Goal: Information Seeking & Learning: Find specific fact

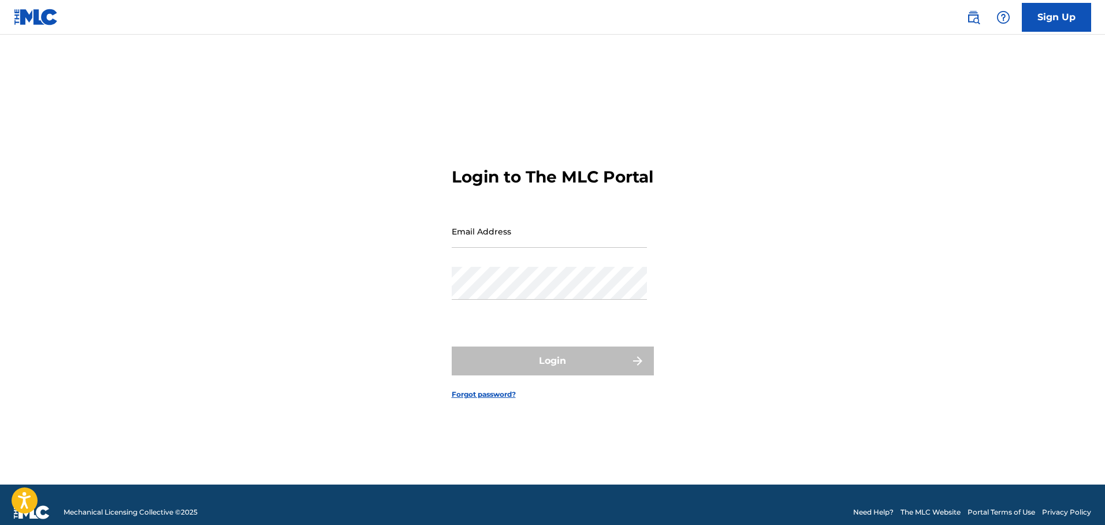
click at [486, 242] on input "Email Address" at bounding box center [549, 231] width 195 height 33
type input "[EMAIL_ADDRESS][DOMAIN_NAME]"
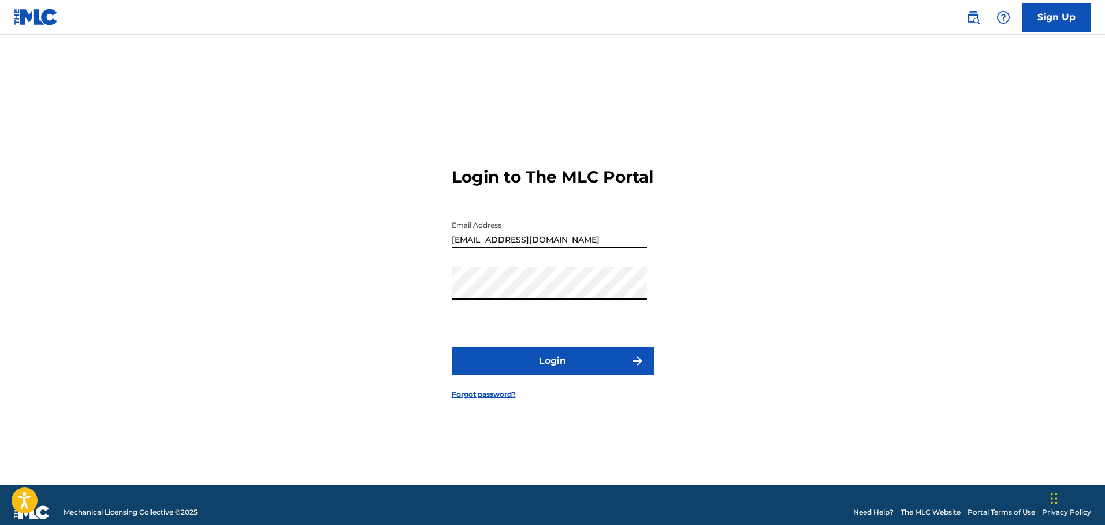
click at [565, 375] on button "Login" at bounding box center [553, 361] width 202 height 29
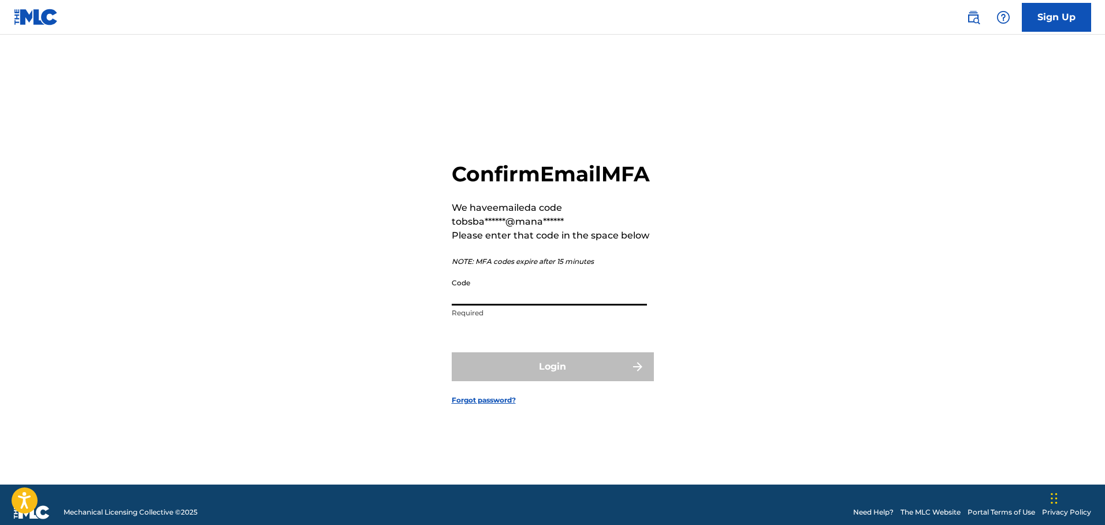
click at [504, 306] on input "Code" at bounding box center [549, 289] width 195 height 33
paste input "580597"
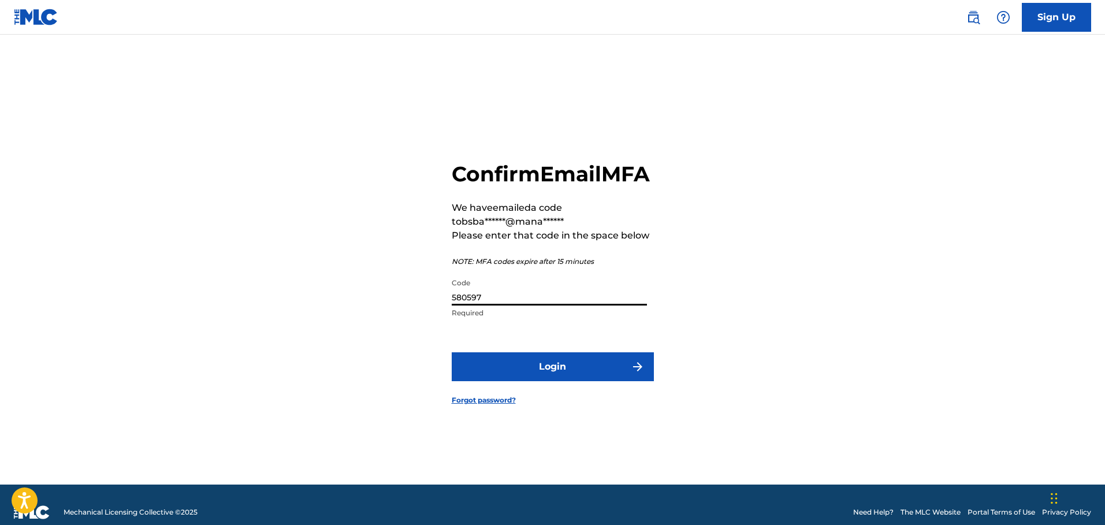
type input "580597"
click at [553, 381] on button "Login" at bounding box center [553, 366] width 202 height 29
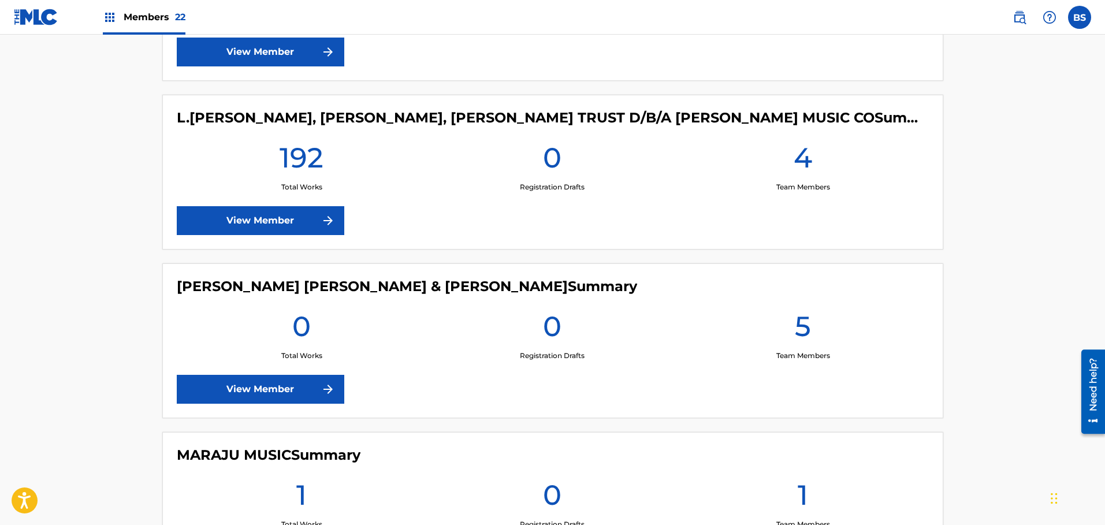
scroll to position [1328, 0]
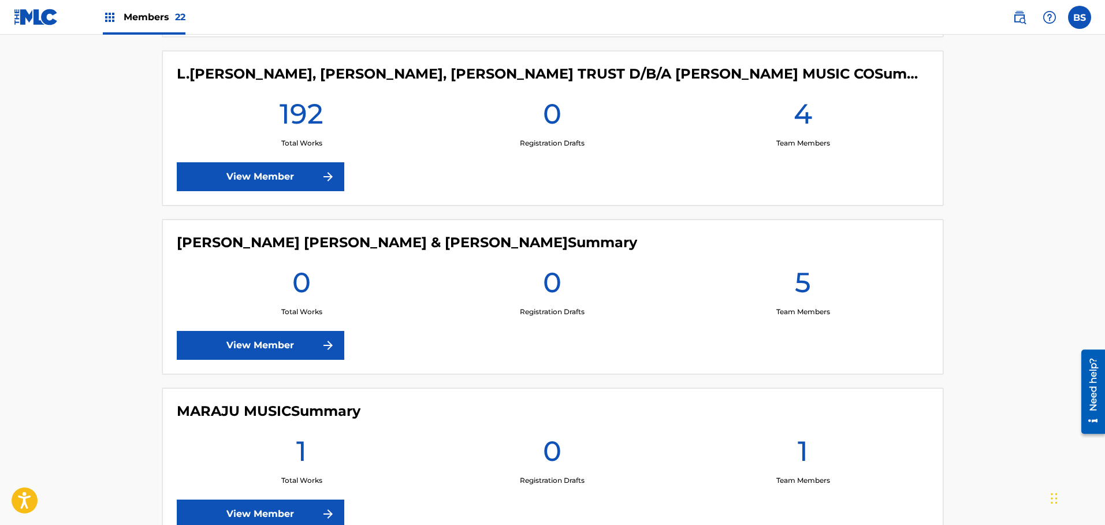
click at [273, 334] on link "View Member" at bounding box center [261, 345] width 168 height 29
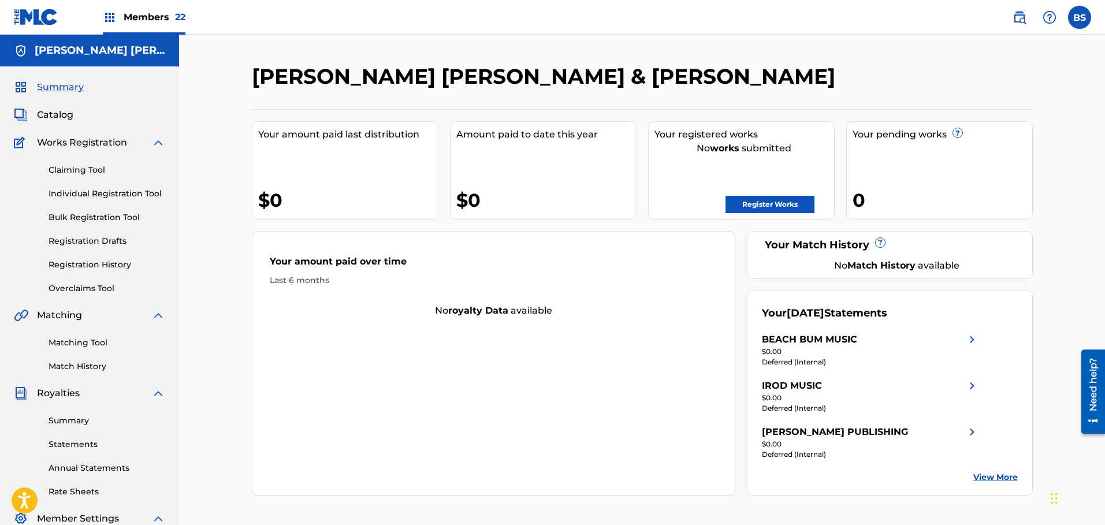
click at [66, 172] on link "Claiming Tool" at bounding box center [107, 170] width 117 height 12
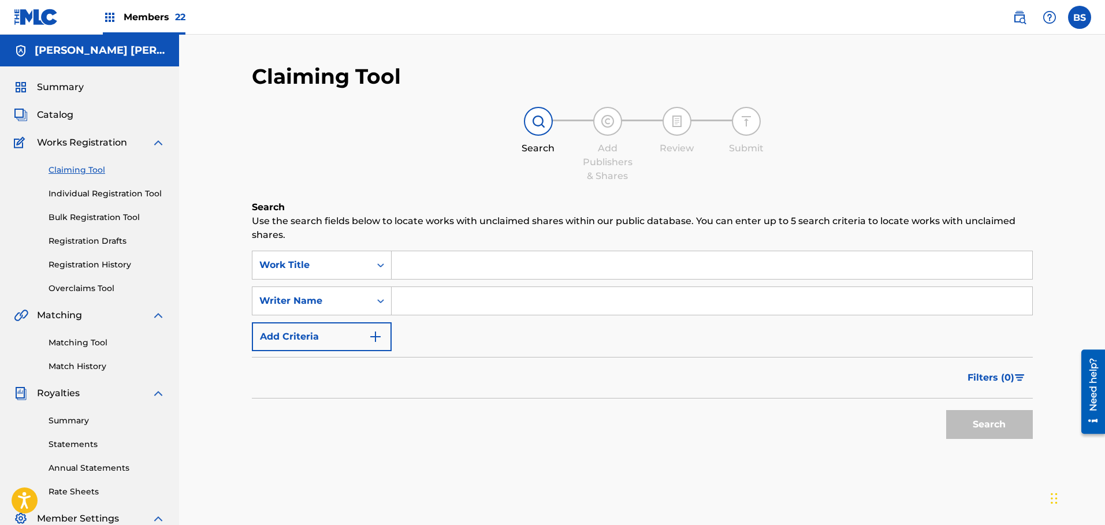
click at [410, 261] on input "Search Form" at bounding box center [712, 265] width 641 height 28
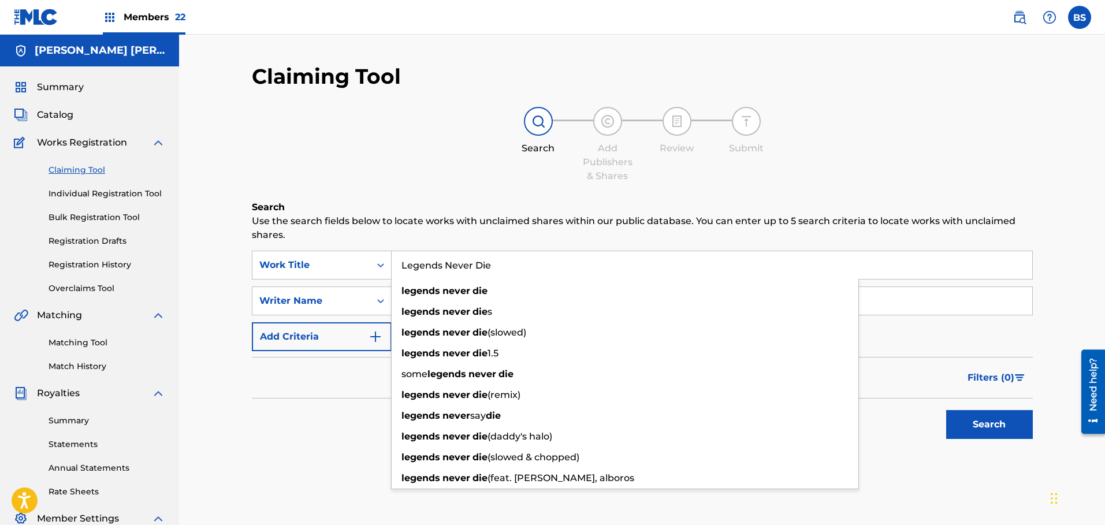
type input "Legends Never Die"
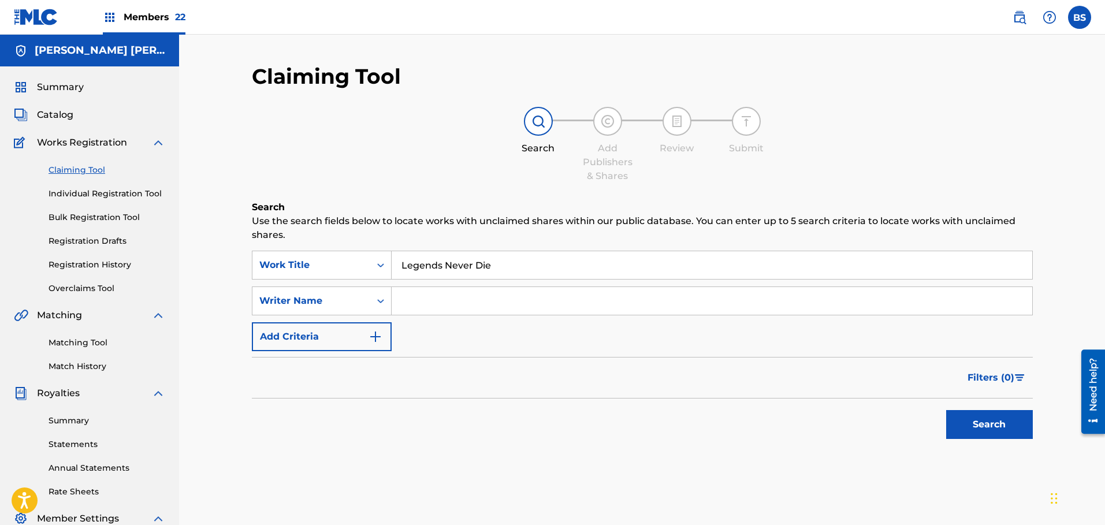
click at [426, 298] on input "Search Form" at bounding box center [712, 301] width 641 height 28
type input "t"
type input "[PERSON_NAME]"
click at [966, 419] on button "Search" at bounding box center [989, 424] width 87 height 29
click at [373, 334] on img "Search Form" at bounding box center [376, 337] width 14 height 14
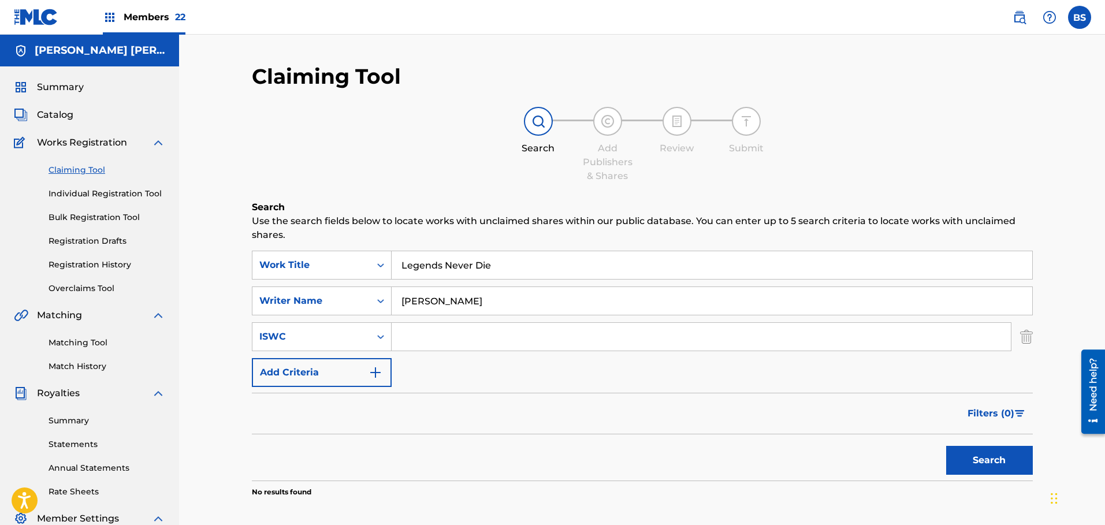
click at [482, 364] on div "SearchWithCriteria3fdbc006-82aa-46a5-a615-326a7e193511 Work Title Legends Never…" at bounding box center [642, 319] width 781 height 136
click at [1016, 14] on img at bounding box center [1020, 17] width 14 height 14
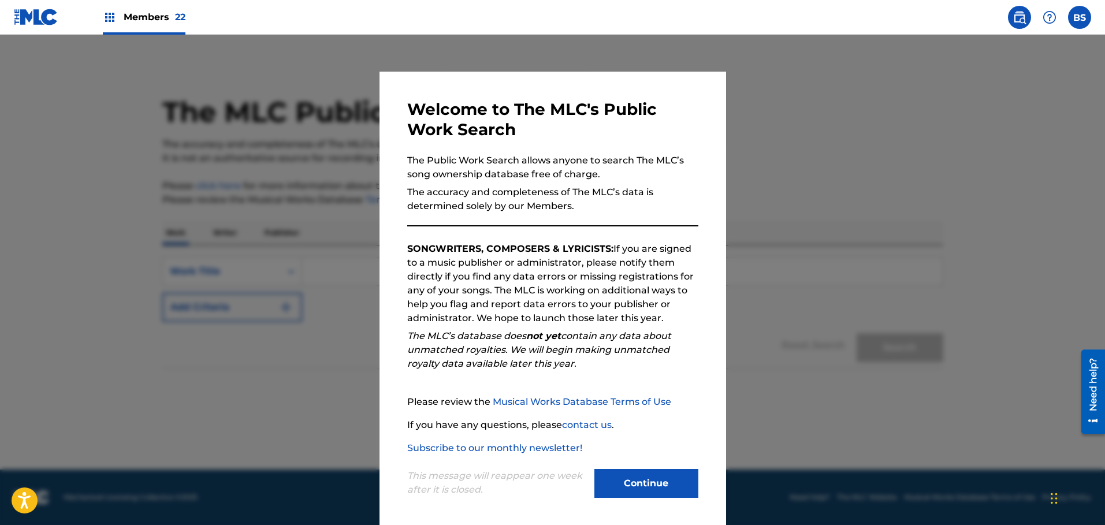
click at [651, 481] on button "Continue" at bounding box center [646, 483] width 104 height 29
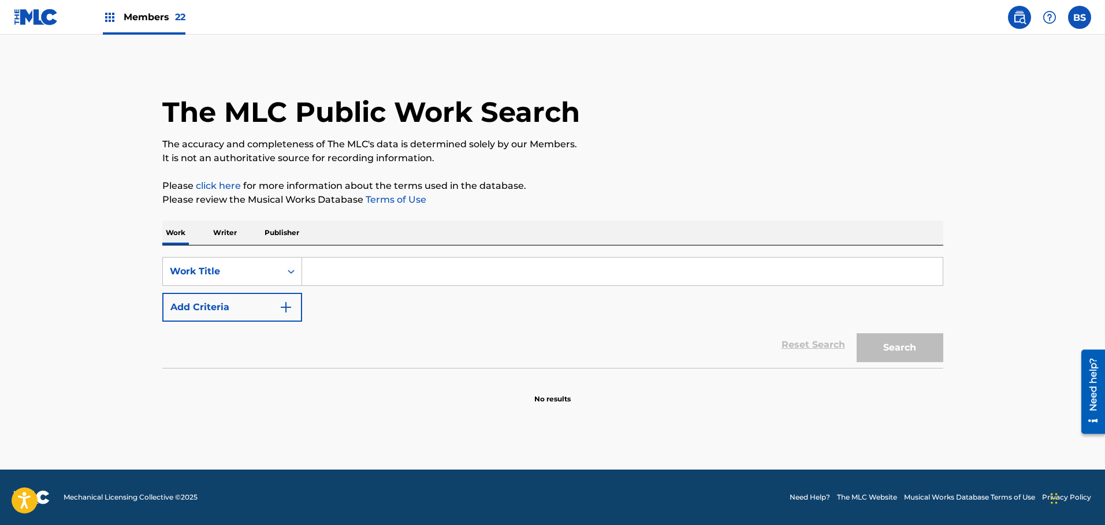
click at [325, 279] on input "Search Form" at bounding box center [622, 272] width 641 height 28
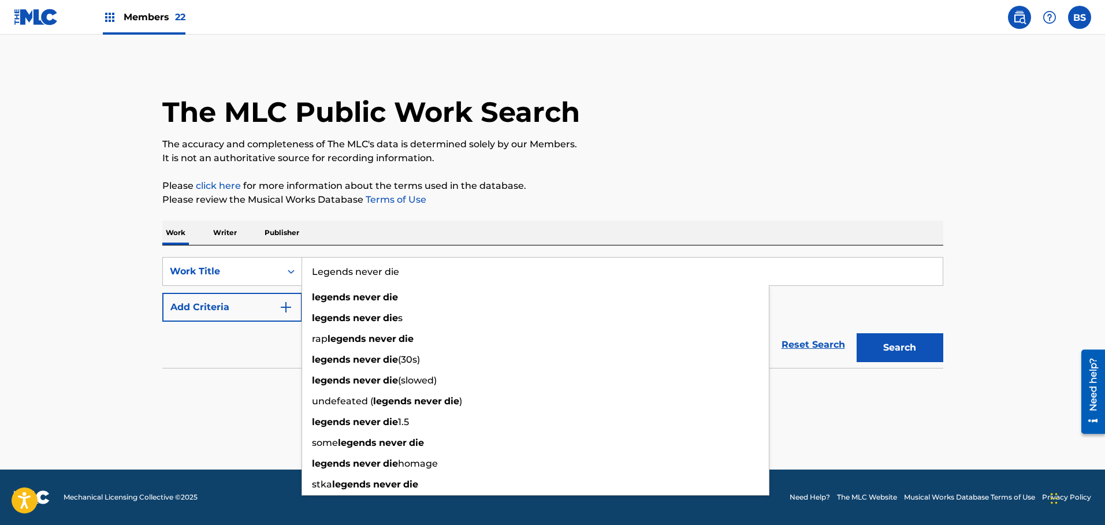
type input "Legends never die"
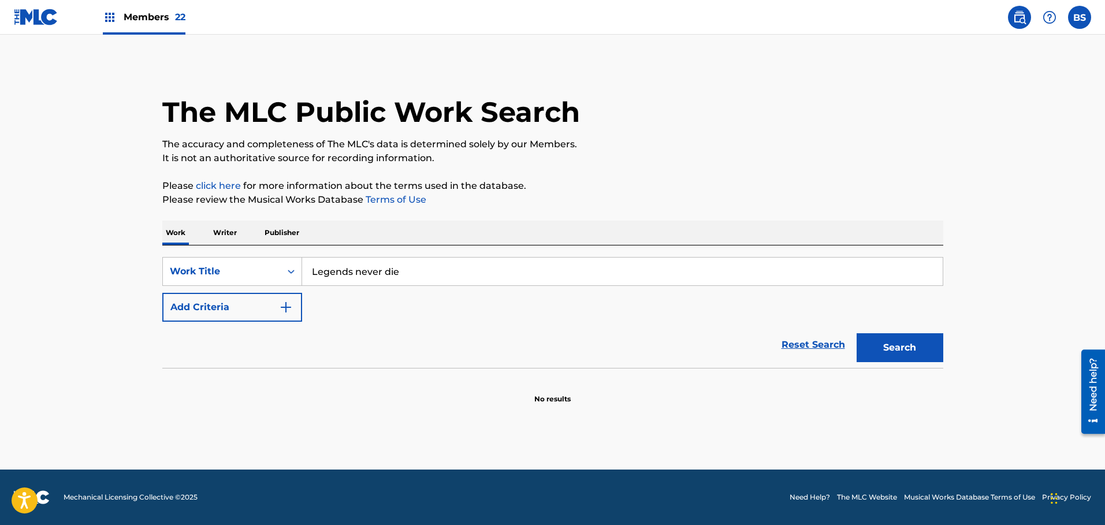
click at [283, 302] on img "Search Form" at bounding box center [286, 307] width 14 height 14
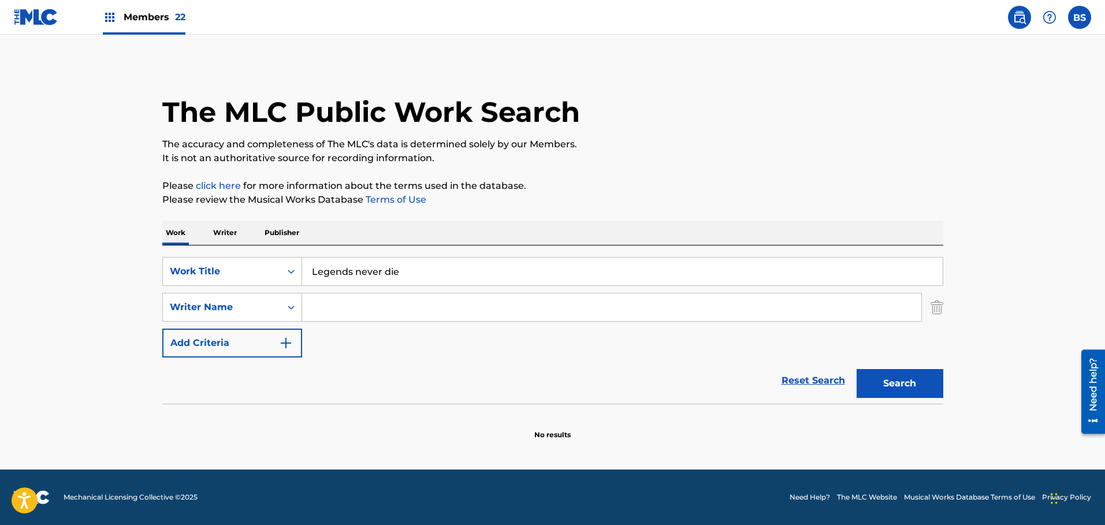
click at [320, 306] on input "Search Form" at bounding box center [611, 307] width 619 height 28
type input "t"
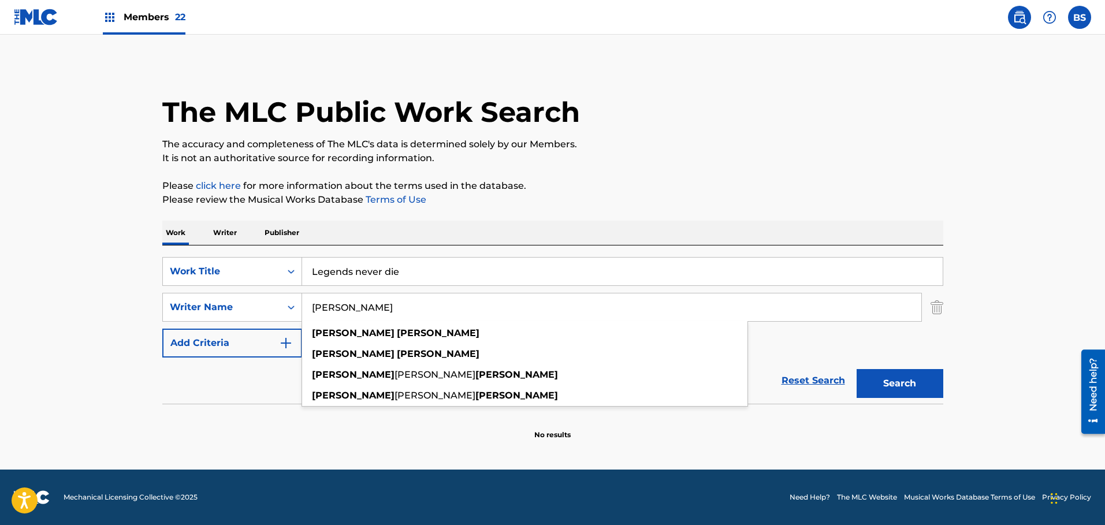
type input "[PERSON_NAME]"
click at [857, 369] on button "Search" at bounding box center [900, 383] width 87 height 29
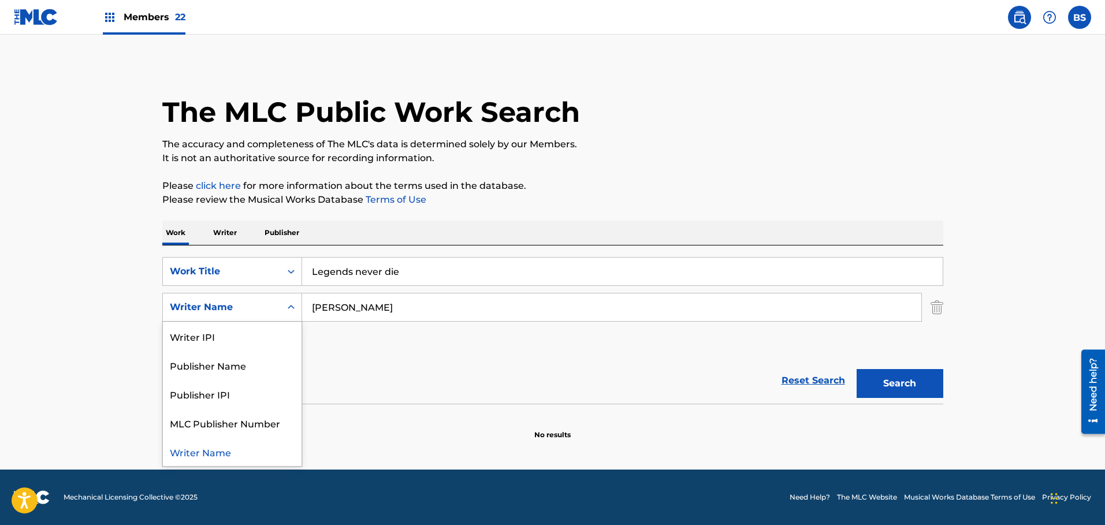
click at [296, 305] on icon "Search Form" at bounding box center [291, 308] width 12 height 12
click at [356, 368] on div "Reset Search Search" at bounding box center [552, 381] width 781 height 46
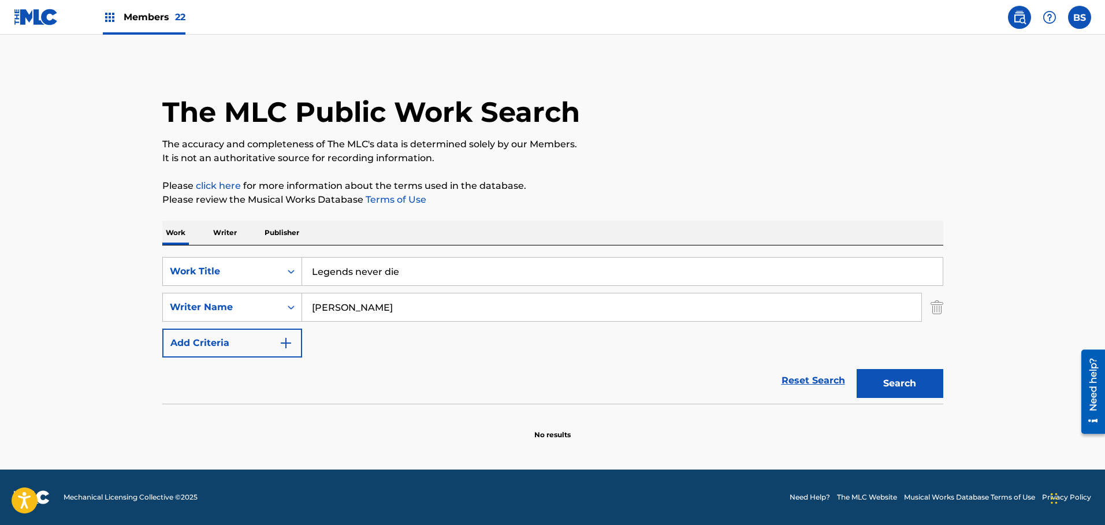
click at [898, 385] on button "Search" at bounding box center [900, 383] width 87 height 29
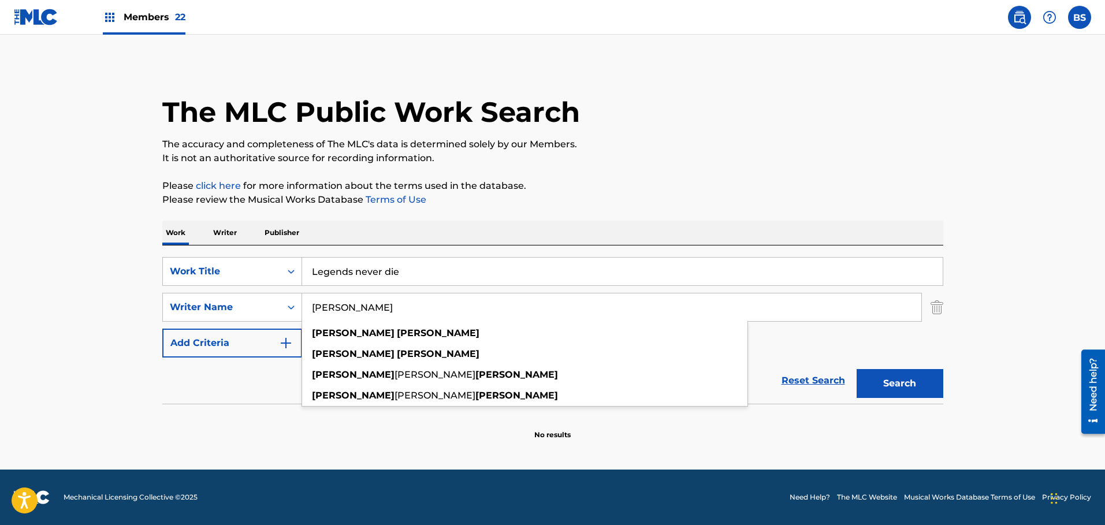
drag, startPoint x: 392, startPoint y: 308, endPoint x: 307, endPoint y: 304, distance: 85.0
click at [306, 307] on input "[PERSON_NAME]" at bounding box center [611, 307] width 619 height 28
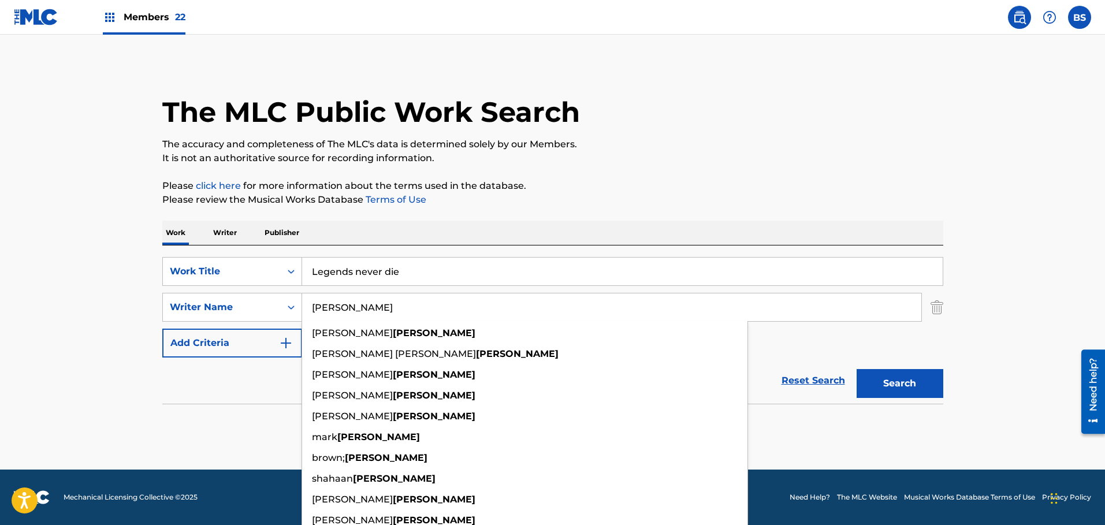
type input "[PERSON_NAME]"
click at [857, 369] on button "Search" at bounding box center [900, 383] width 87 height 29
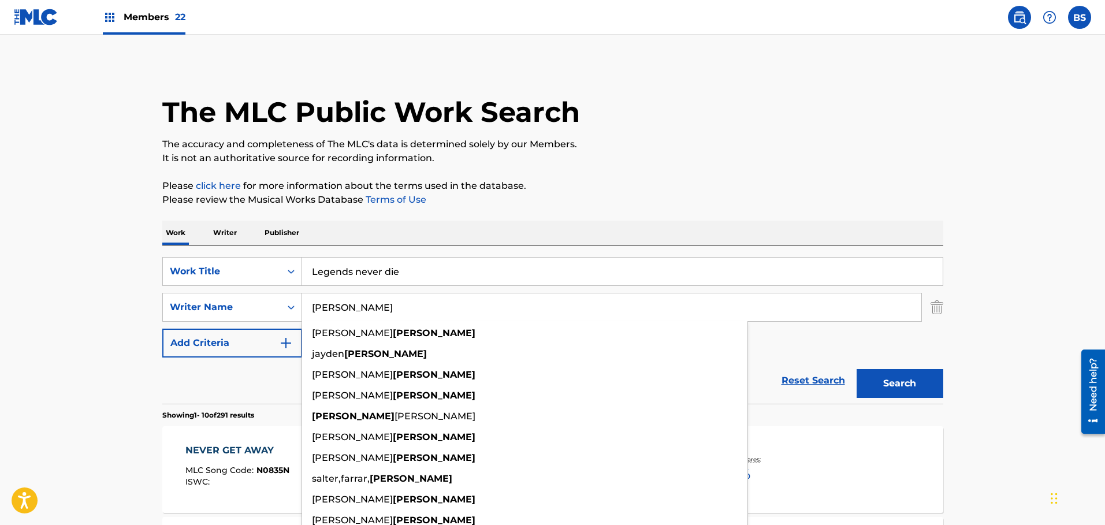
click at [798, 368] on link "Reset Search" at bounding box center [813, 380] width 75 height 25
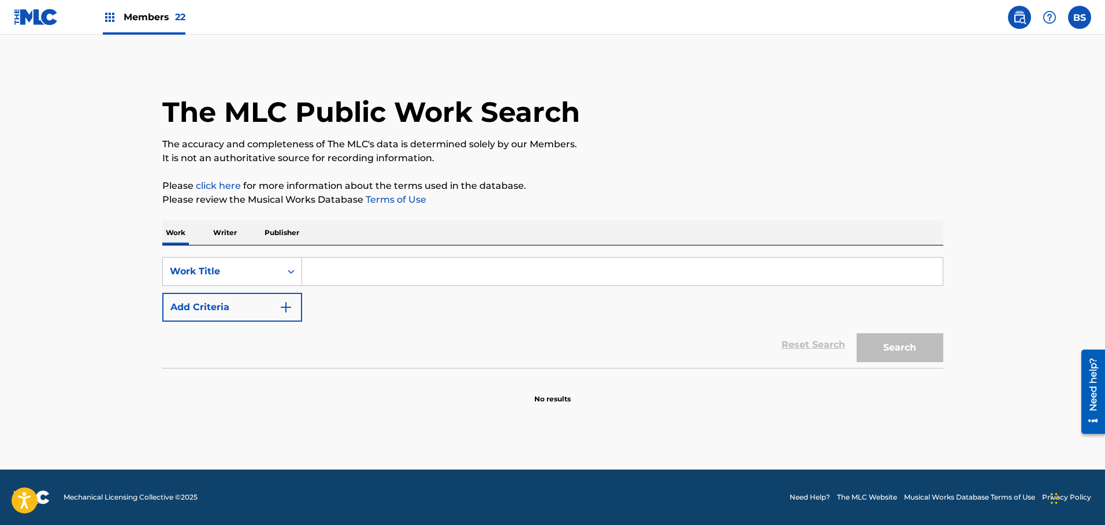
click at [315, 260] on input "Search Form" at bounding box center [622, 272] width 641 height 28
click at [322, 271] on input "Search Form" at bounding box center [622, 272] width 641 height 28
drag, startPoint x: 427, startPoint y: 330, endPoint x: 423, endPoint y: 325, distance: 7.0
click at [427, 330] on div "Reset Search Search" at bounding box center [552, 345] width 781 height 46
click at [364, 274] on input "Search Form" at bounding box center [622, 272] width 641 height 28
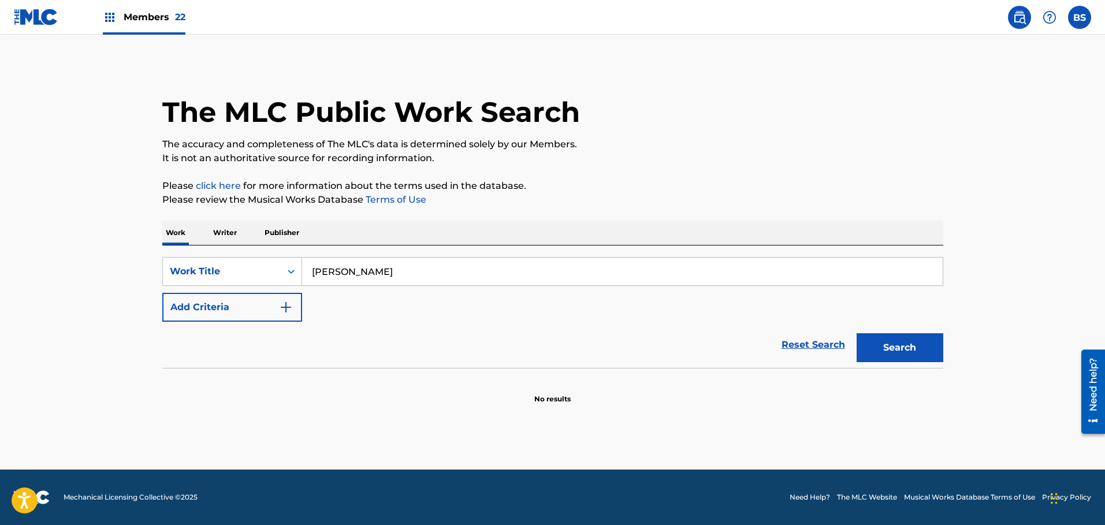
type input "T"
click at [288, 304] on img "Search Form" at bounding box center [286, 307] width 14 height 14
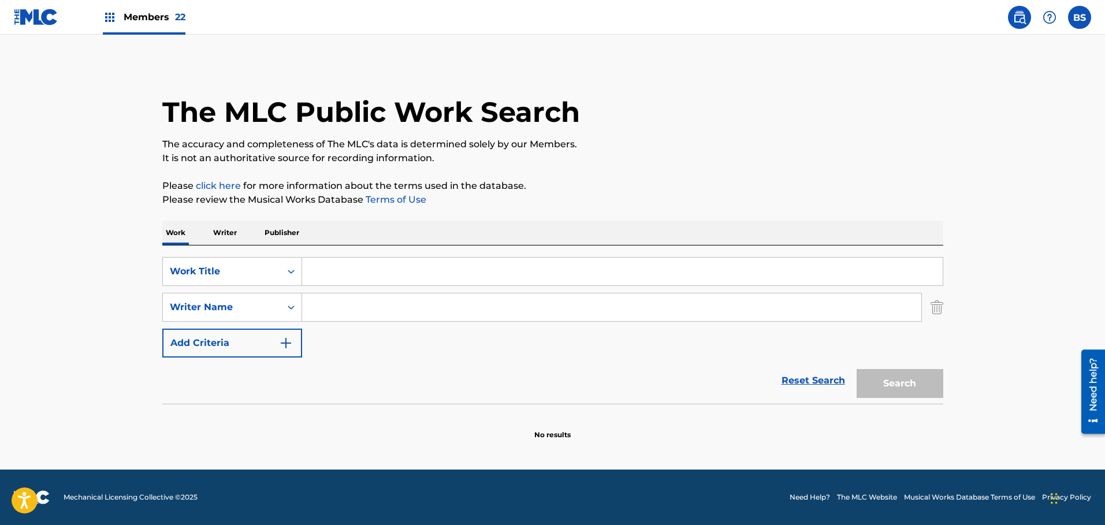
click at [323, 310] on input "Search Form" at bounding box center [611, 307] width 619 height 28
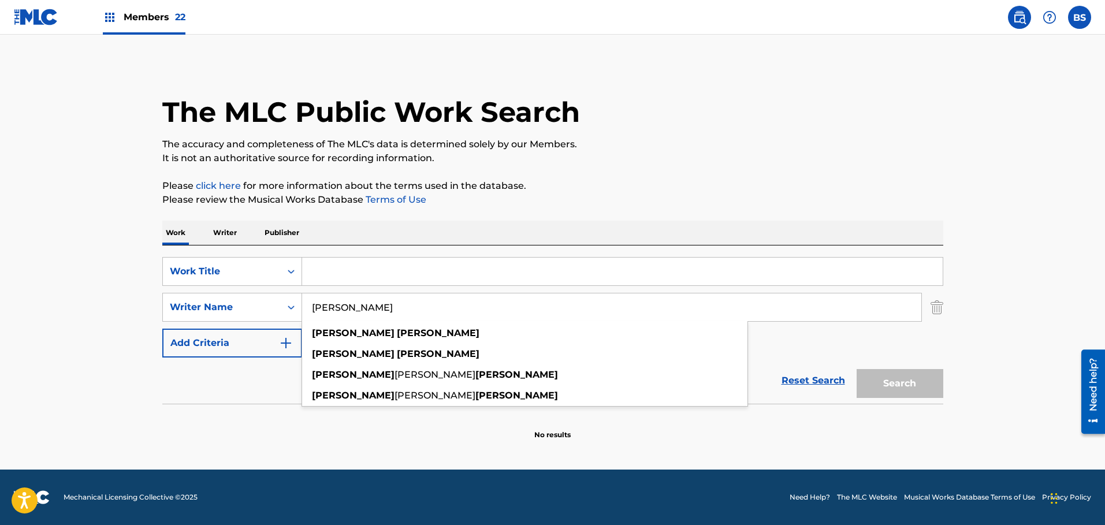
type input "[PERSON_NAME]"
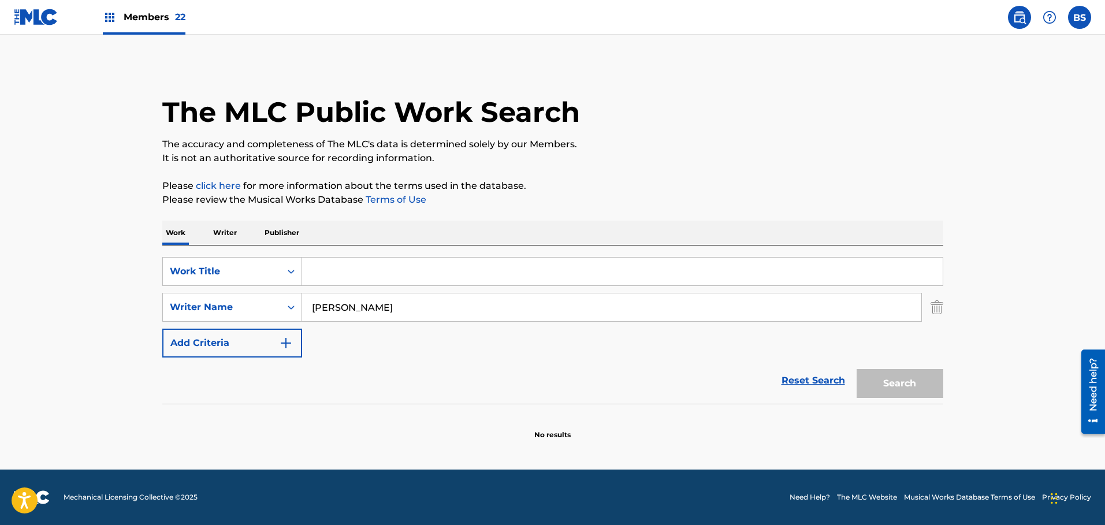
click at [379, 311] on input "[PERSON_NAME]" at bounding box center [611, 307] width 619 height 28
click at [223, 232] on p "Writer" at bounding box center [225, 233] width 31 height 24
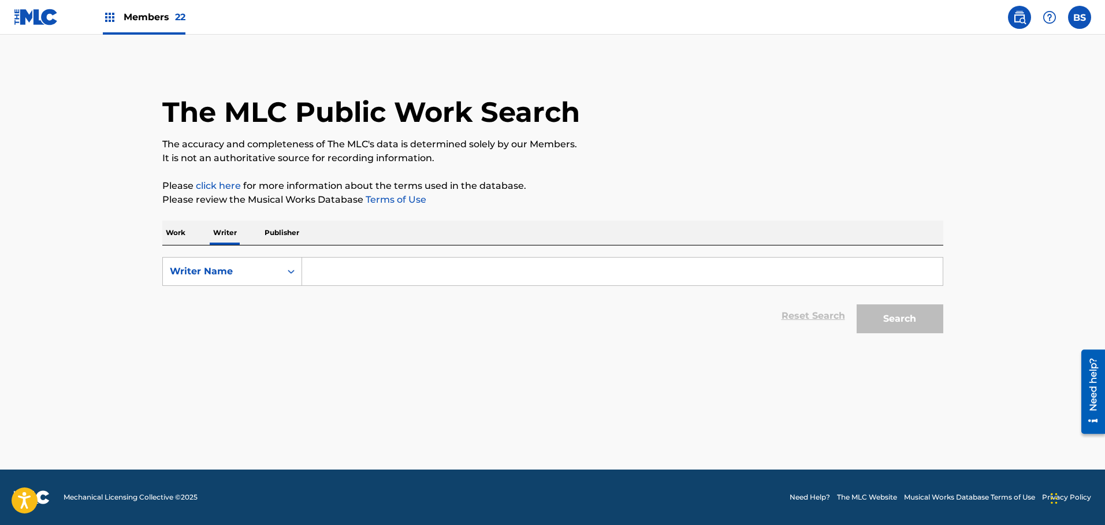
click at [316, 263] on input "Search Form" at bounding box center [622, 272] width 641 height 28
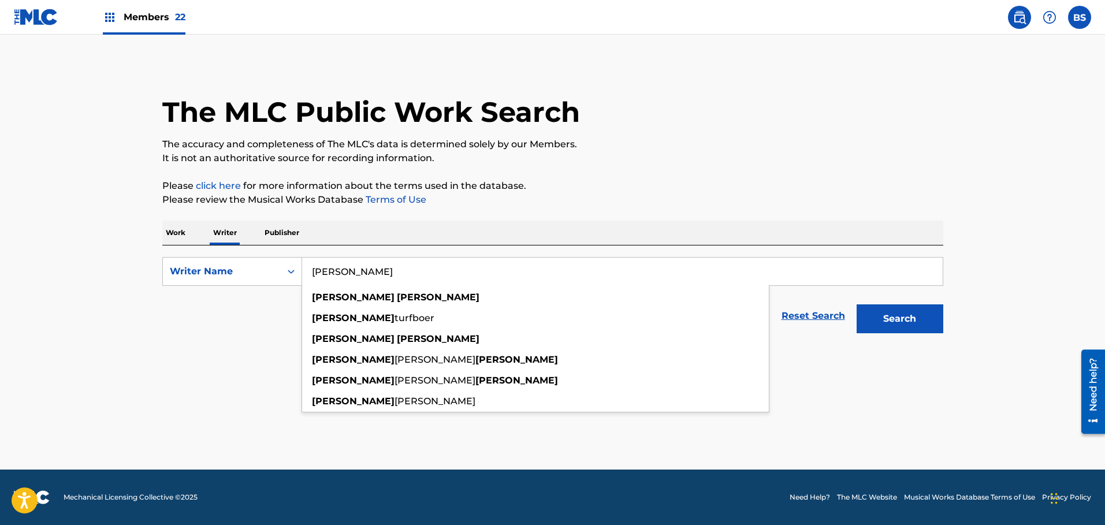
type input "[PERSON_NAME]"
click at [857, 304] on button "Search" at bounding box center [900, 318] width 87 height 29
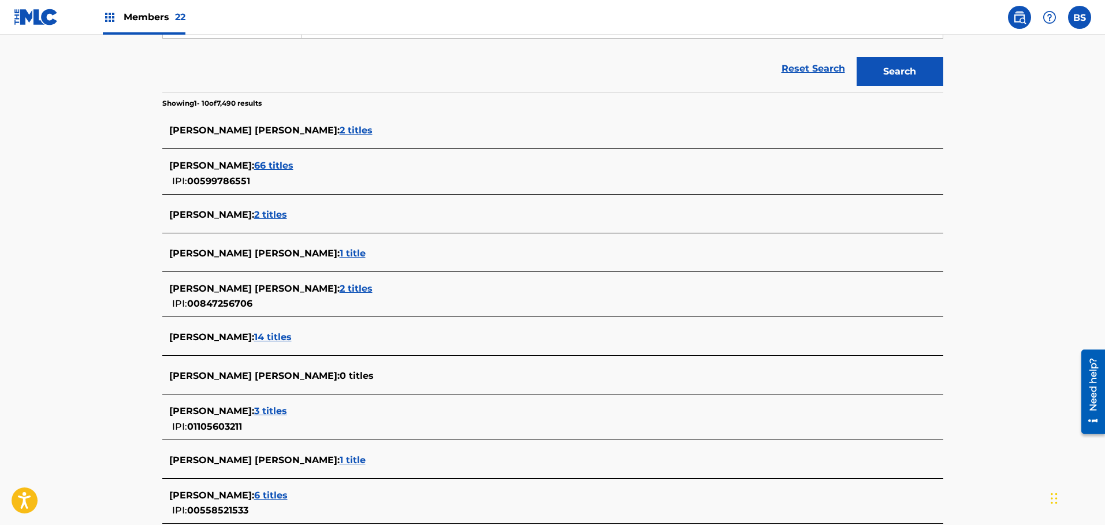
scroll to position [78, 0]
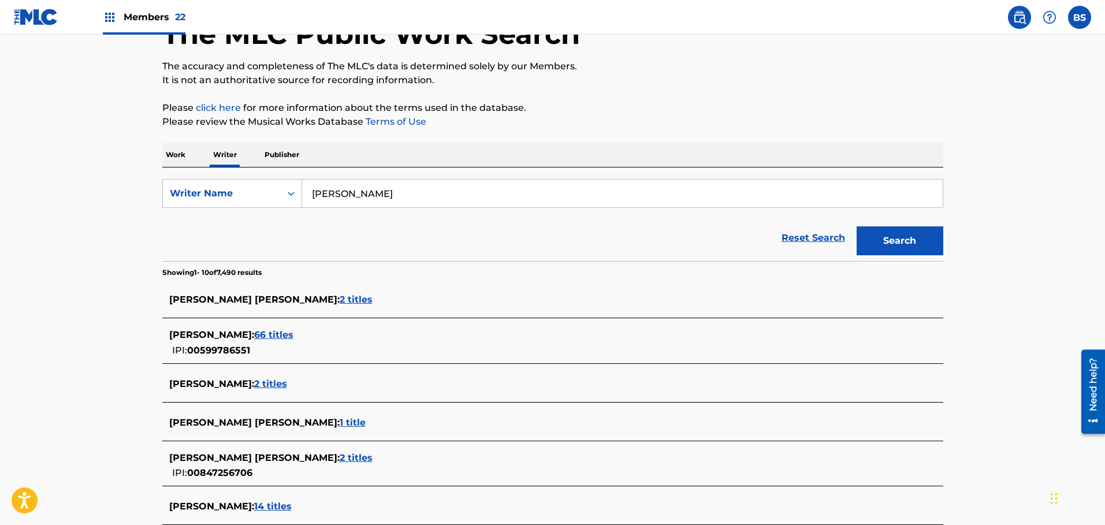
click at [254, 380] on span "2 titles" at bounding box center [270, 383] width 33 height 11
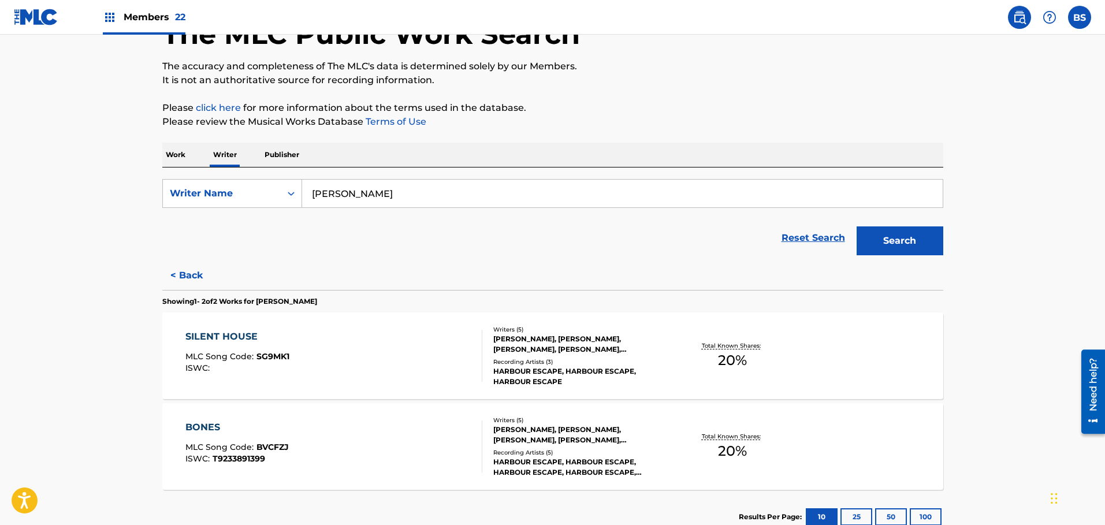
click at [182, 269] on button "< Back" at bounding box center [196, 275] width 69 height 29
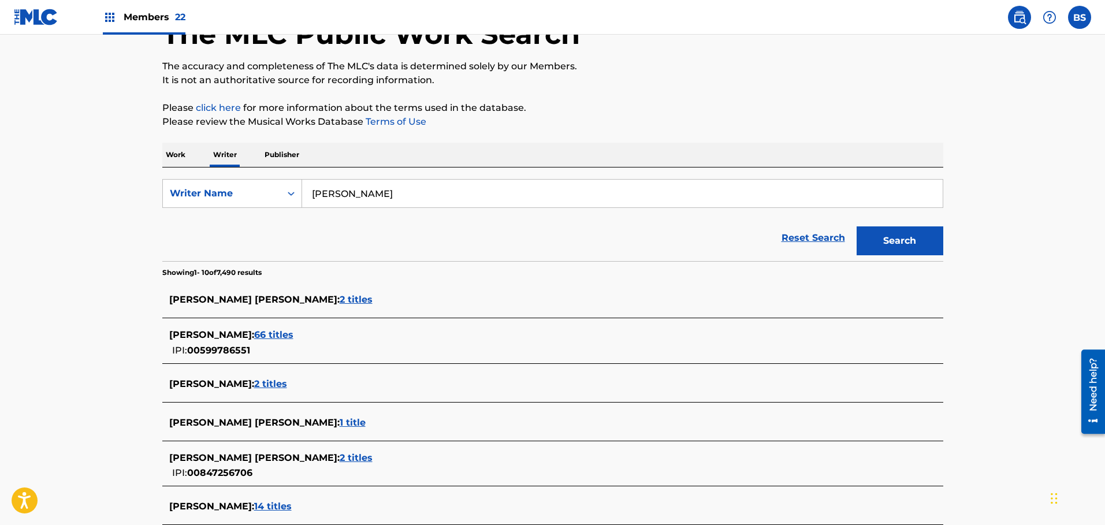
click at [174, 154] on p "Work" at bounding box center [175, 155] width 27 height 24
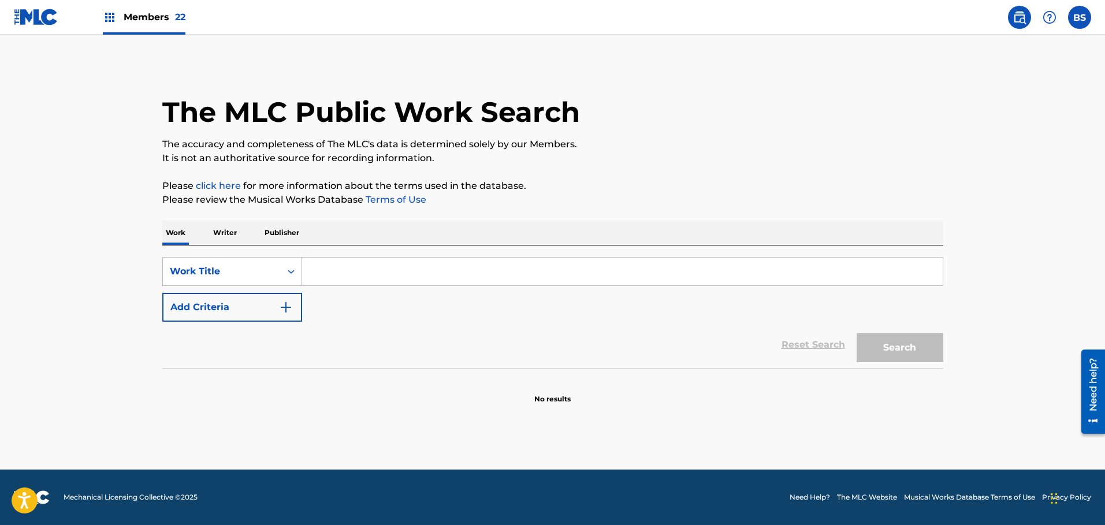
drag, startPoint x: 364, startPoint y: 272, endPoint x: 371, endPoint y: 250, distance: 22.9
click at [364, 270] on input "Search Form" at bounding box center [622, 272] width 641 height 28
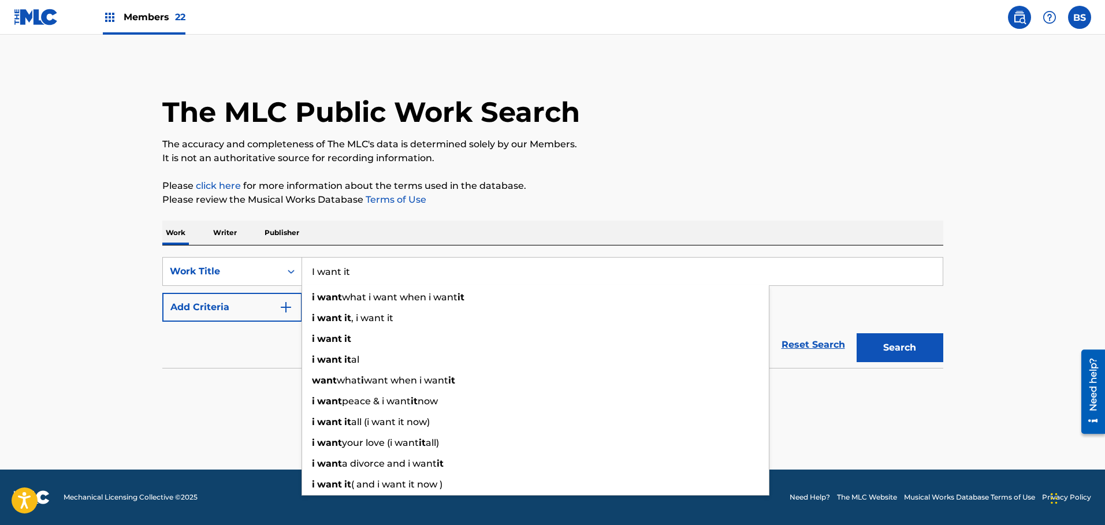
type input "I want it"
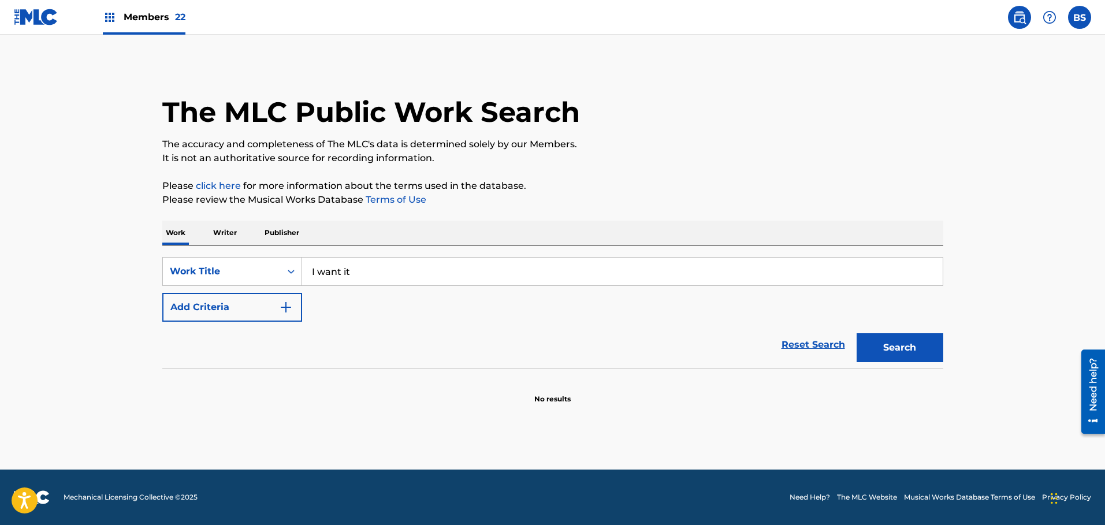
click at [290, 301] on img "Search Form" at bounding box center [286, 307] width 14 height 14
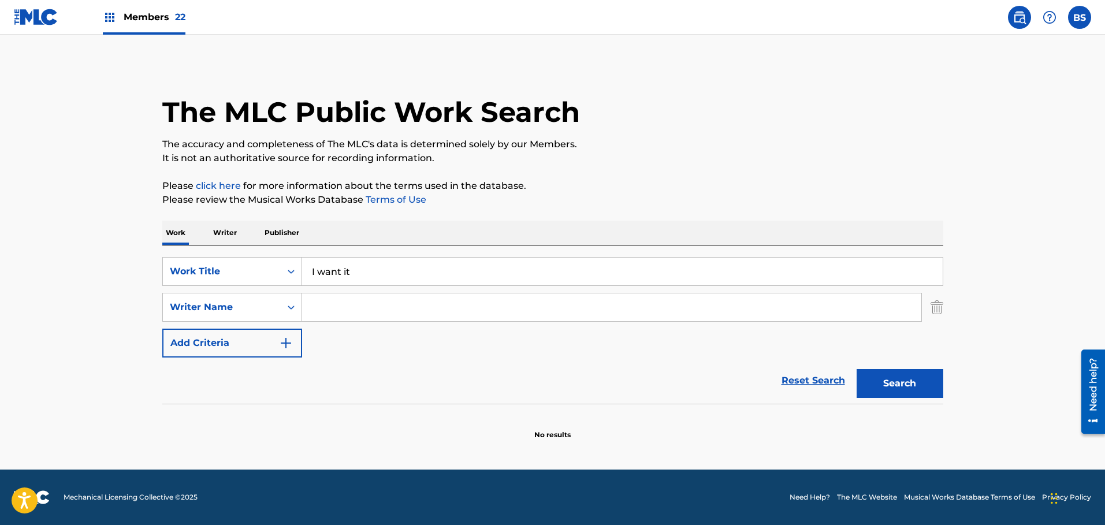
click at [343, 304] on input "Search Form" at bounding box center [611, 307] width 619 height 28
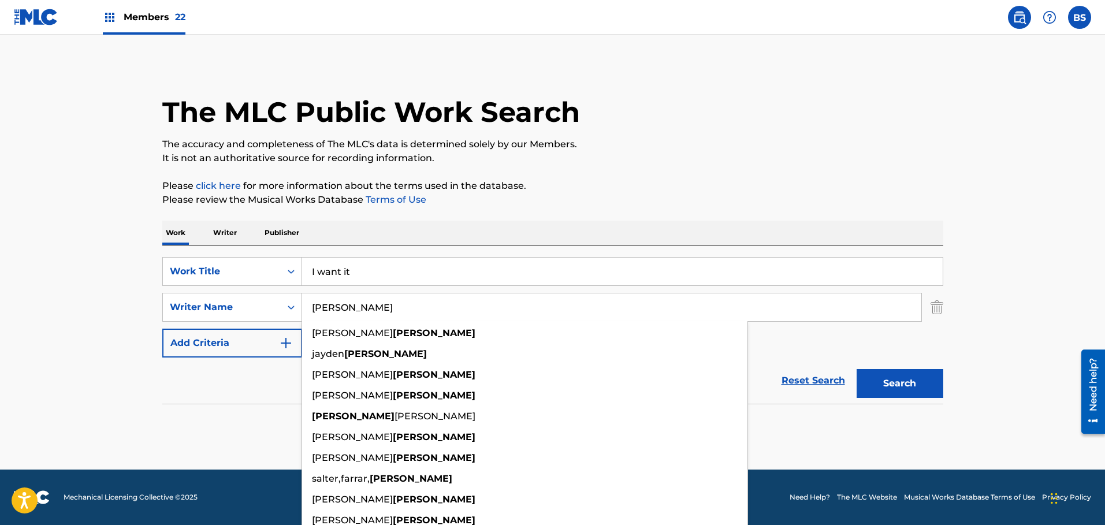
type input "[PERSON_NAME]"
click at [857, 369] on button "Search" at bounding box center [900, 383] width 87 height 29
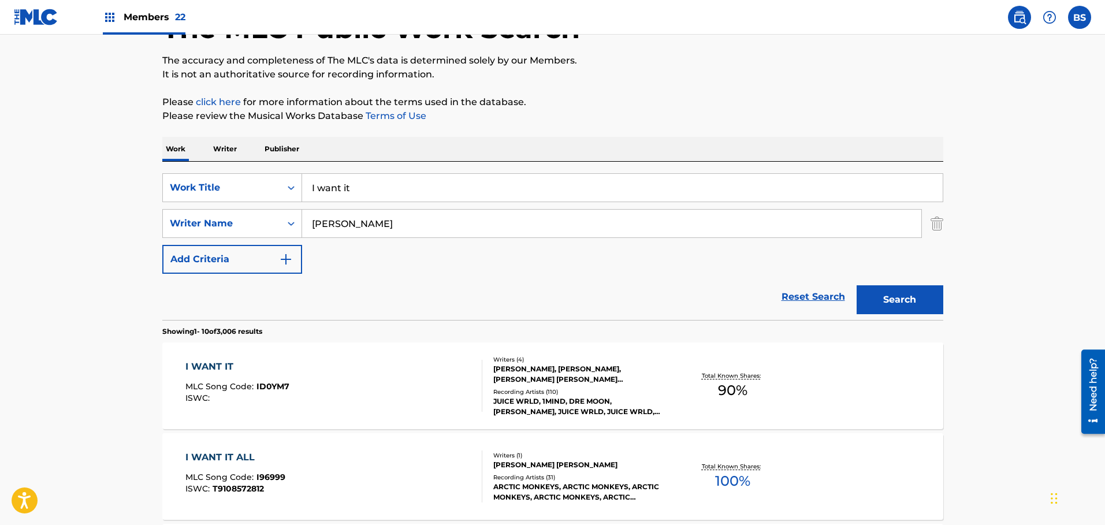
scroll to position [116, 0]
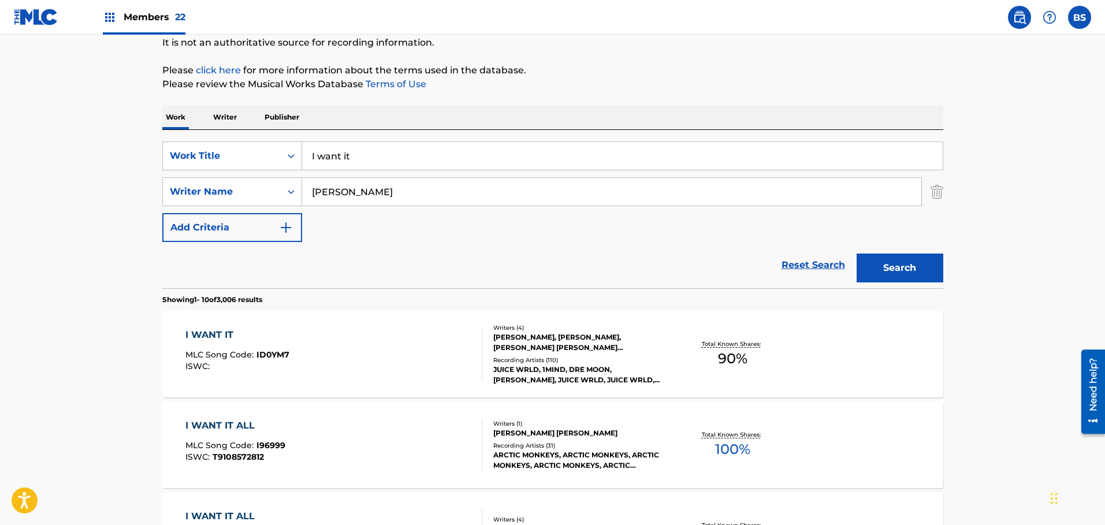
click at [208, 328] on div "I WANT IT" at bounding box center [237, 335] width 104 height 14
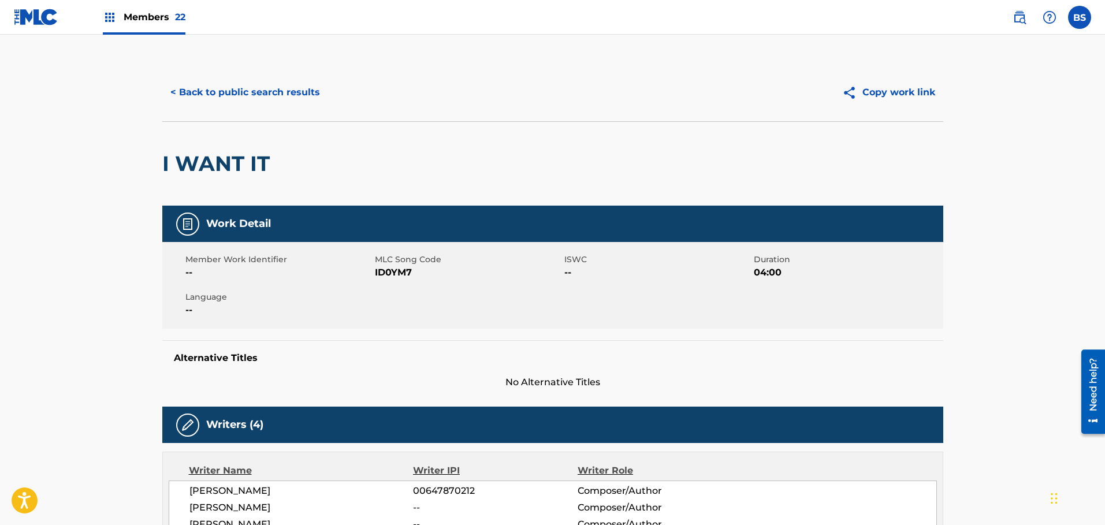
click at [251, 92] on button "< Back to public search results" at bounding box center [245, 92] width 166 height 29
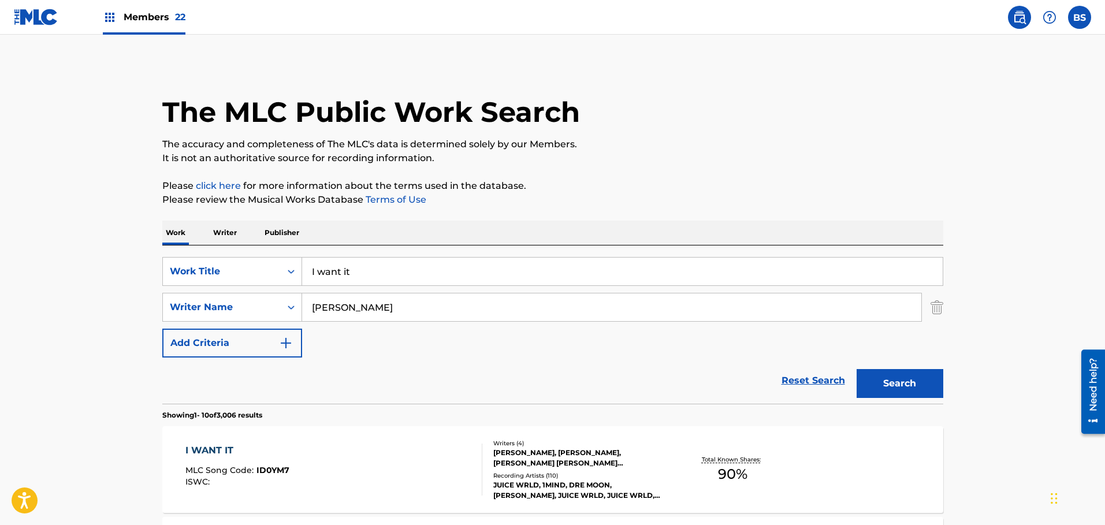
click at [154, 12] on span "Members 22" at bounding box center [155, 16] width 62 height 13
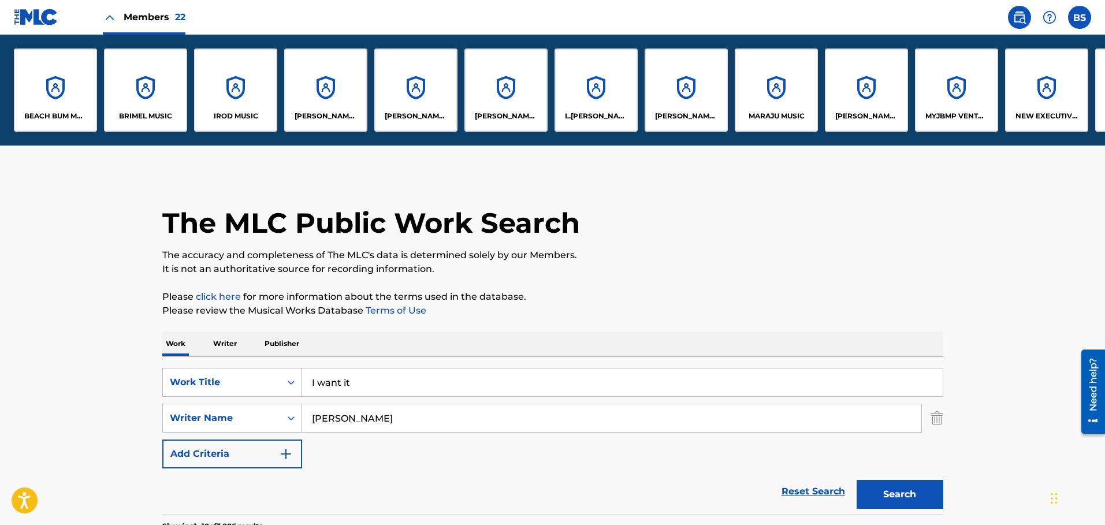
click at [108, 17] on img at bounding box center [110, 17] width 14 height 14
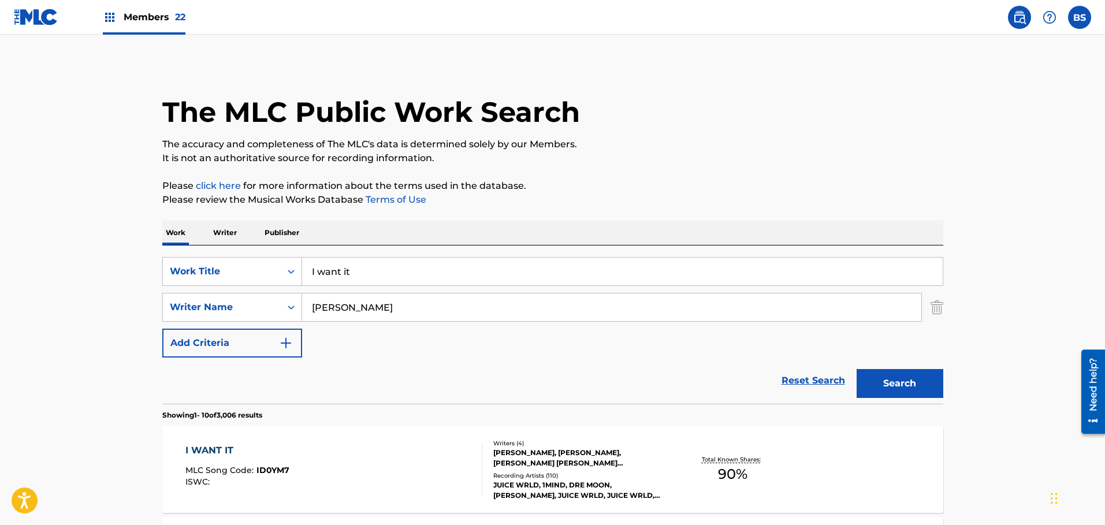
click at [213, 450] on div "I WANT IT" at bounding box center [237, 451] width 104 height 14
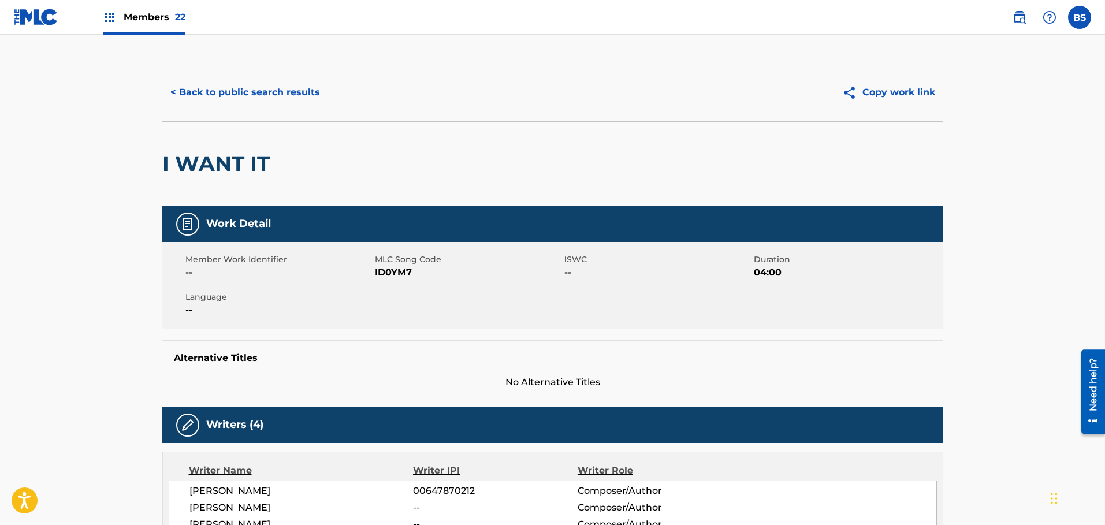
click at [847, 378] on span "No Alternative Titles" at bounding box center [552, 382] width 781 height 14
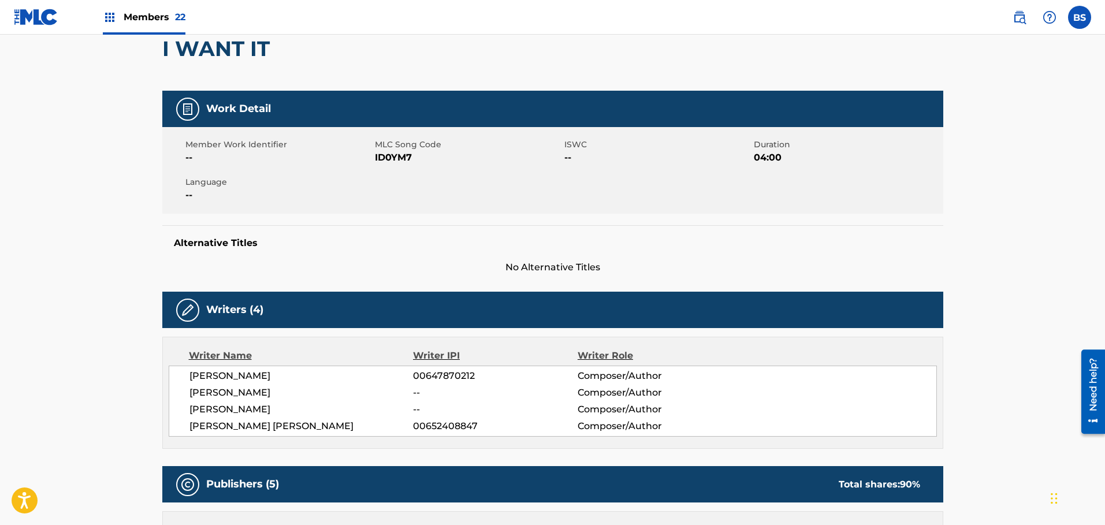
scroll to position [116, 0]
